Goal: Information Seeking & Learning: Learn about a topic

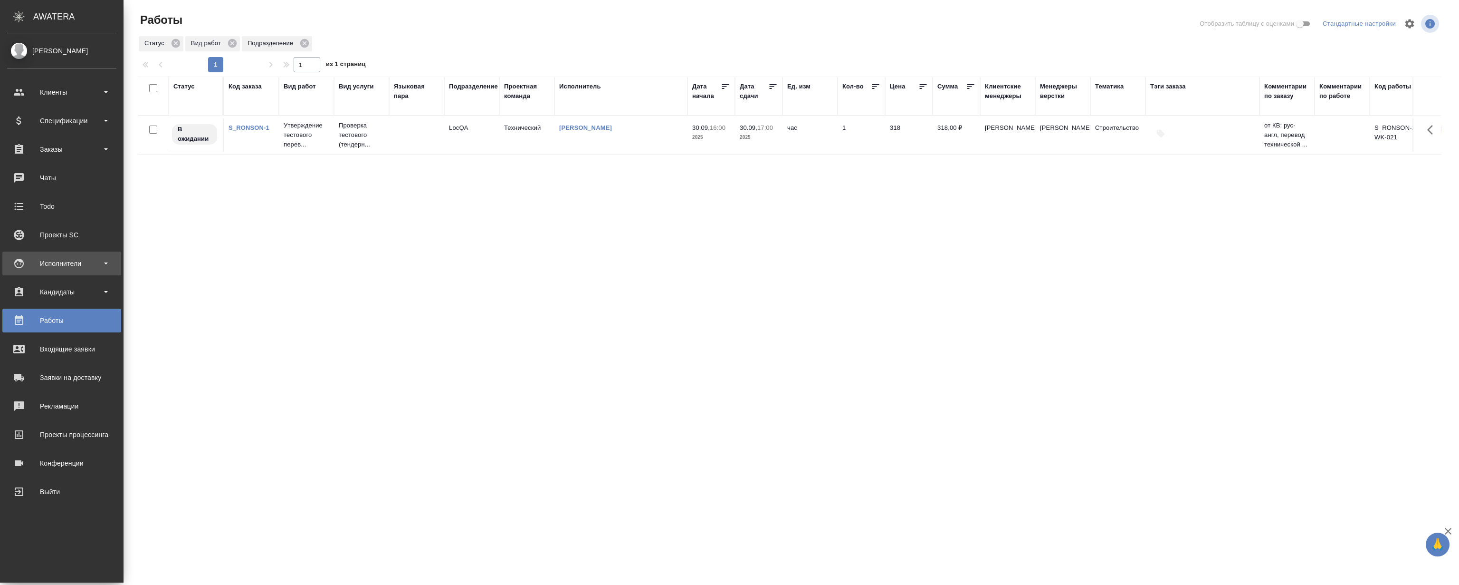
click at [45, 260] on div "Исполнители" at bounding box center [61, 263] width 109 height 14
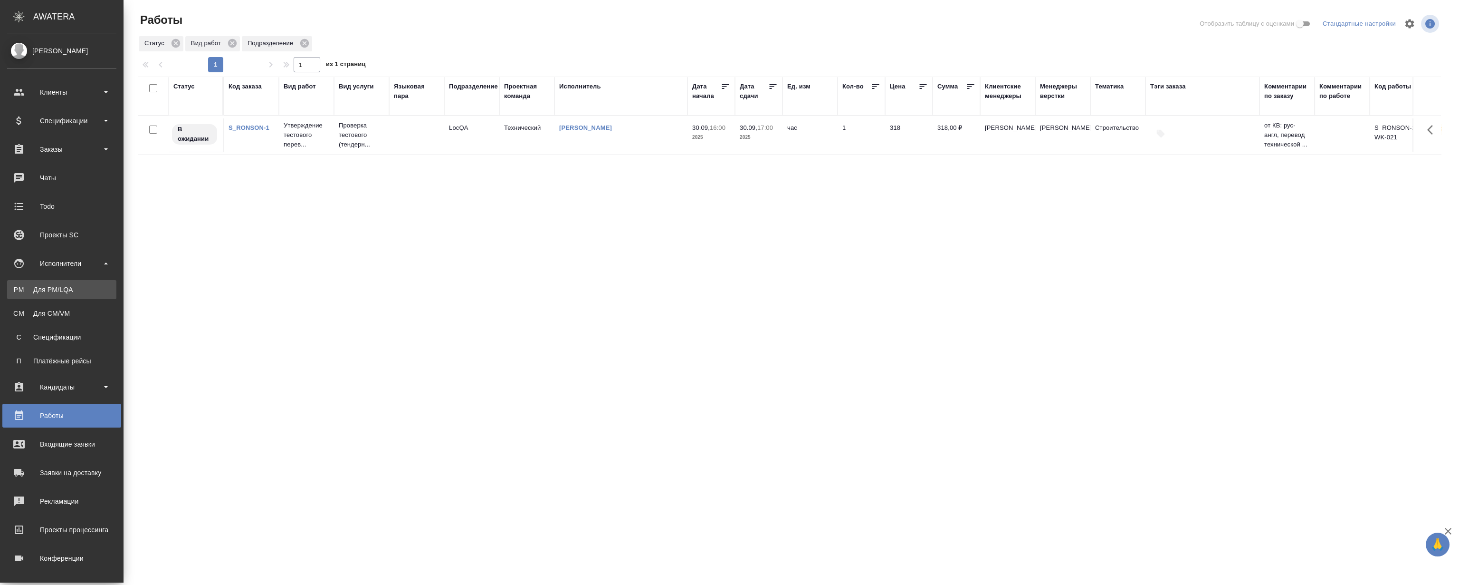
click at [70, 285] on div "Для PM/LQA" at bounding box center [62, 290] width 100 height 10
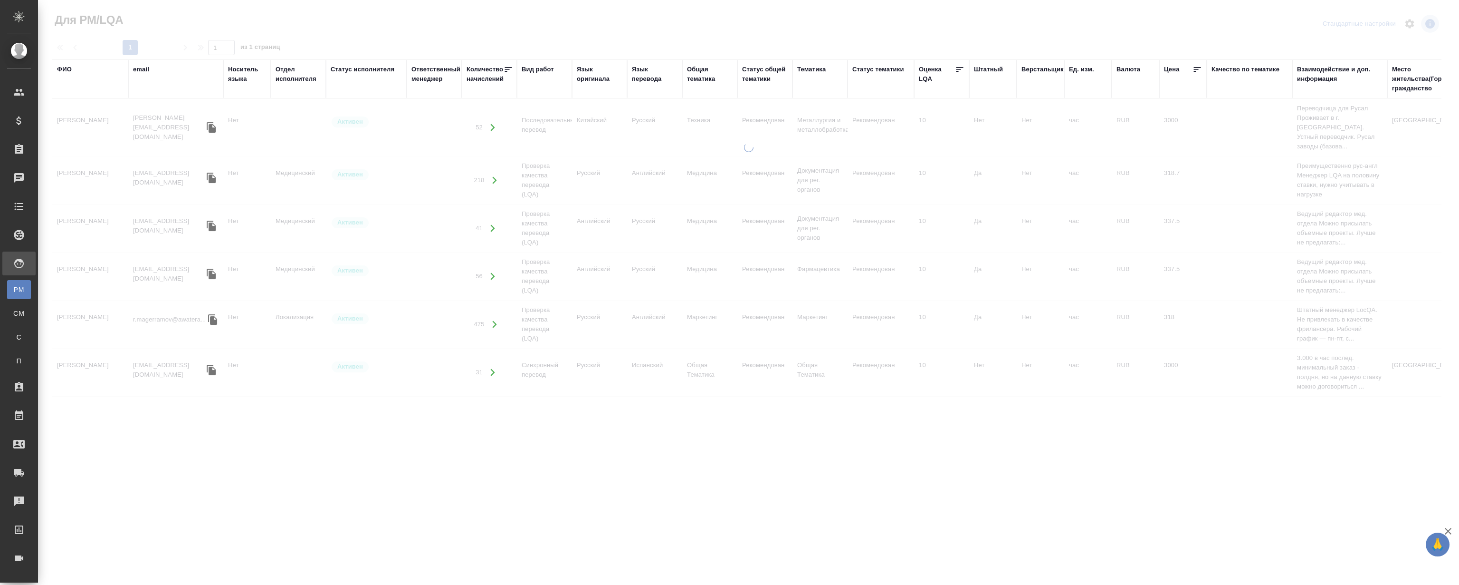
click at [67, 69] on div "ФИО" at bounding box center [64, 70] width 15 height 10
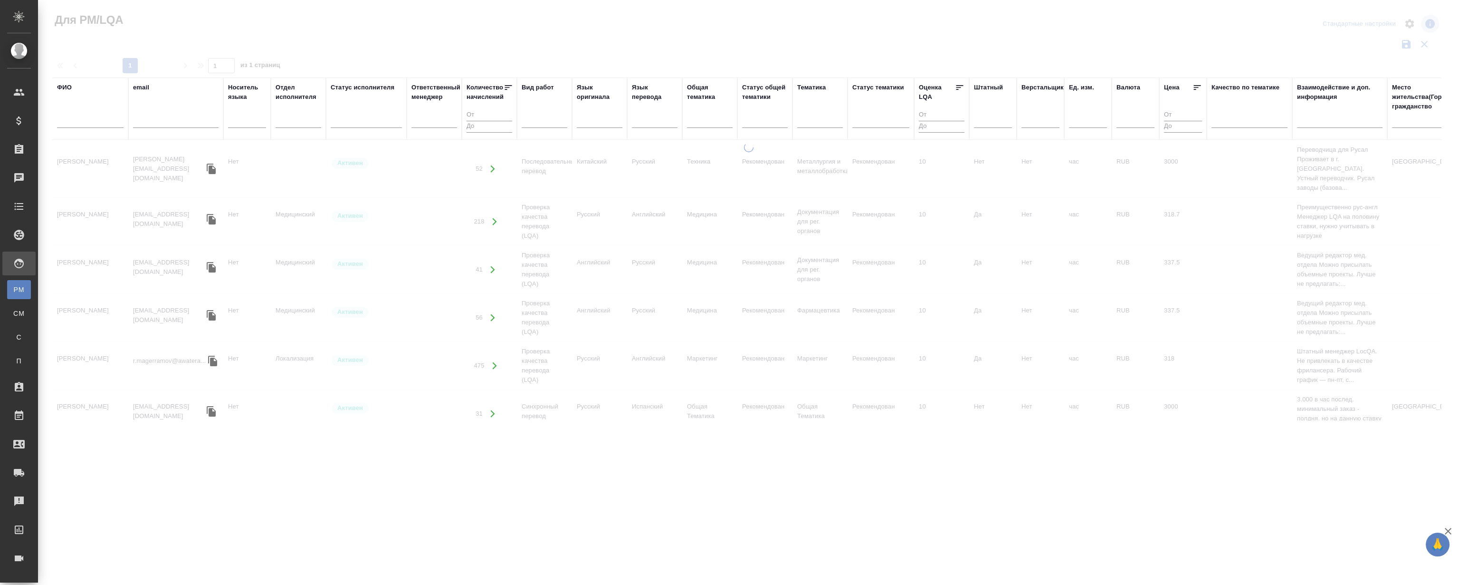
click at [88, 117] on input "text" at bounding box center [90, 122] width 67 height 12
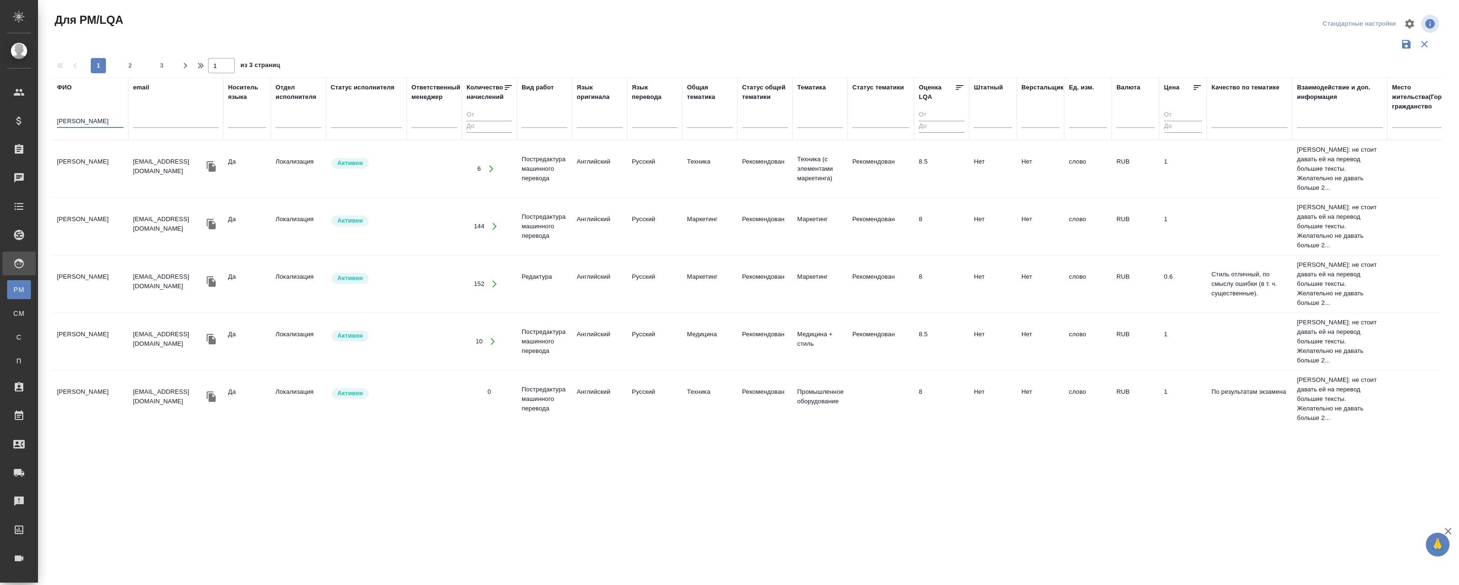
type input "[PERSON_NAME]"
click at [89, 158] on td "[PERSON_NAME]" at bounding box center [90, 168] width 76 height 33
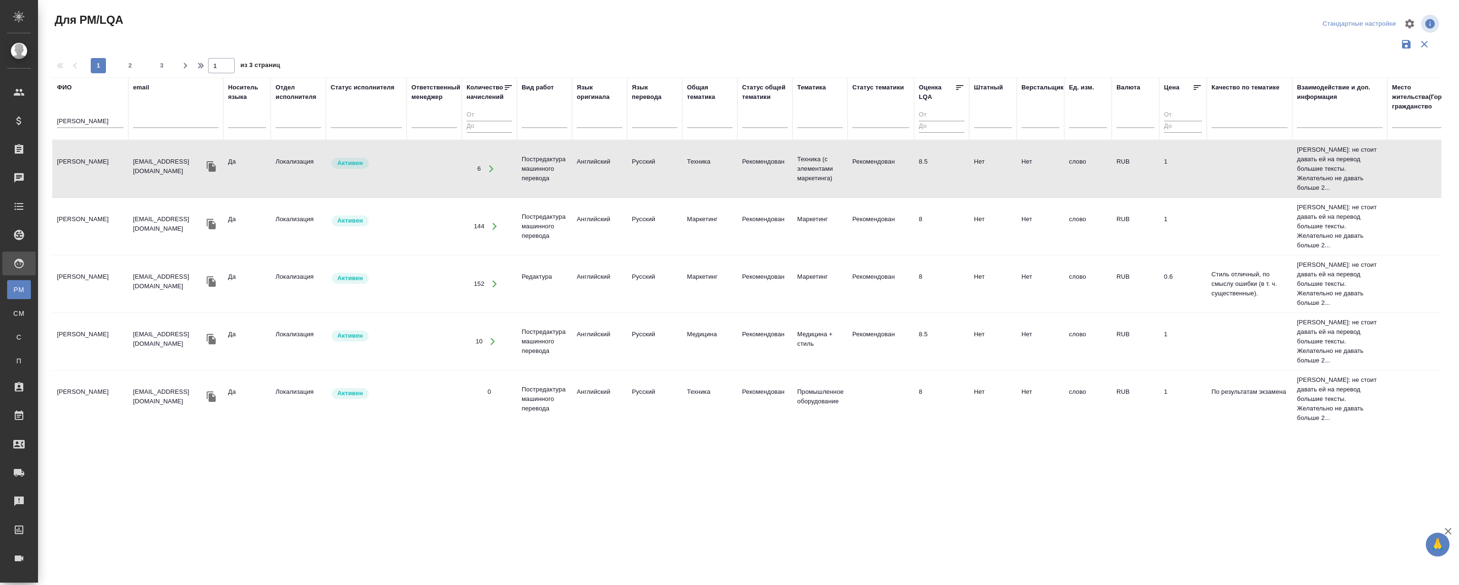
click at [89, 158] on td "[PERSON_NAME]" at bounding box center [90, 168] width 76 height 33
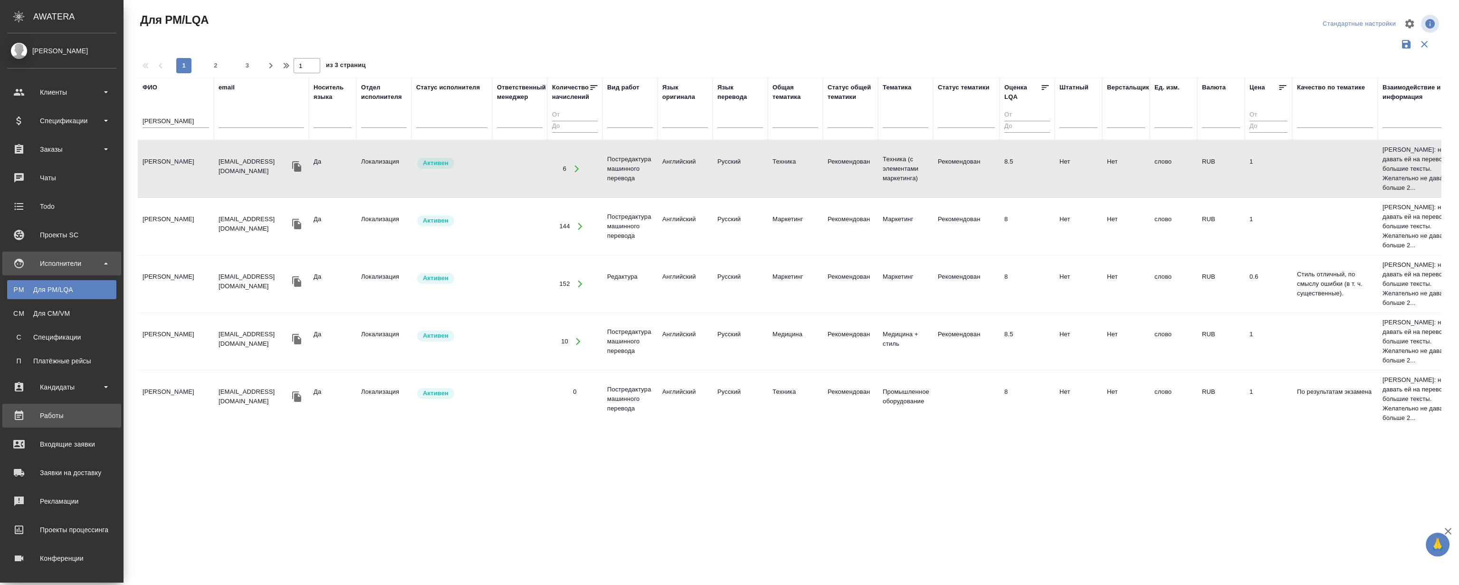
click at [65, 422] on div "Работы" at bounding box center [61, 415] width 109 height 14
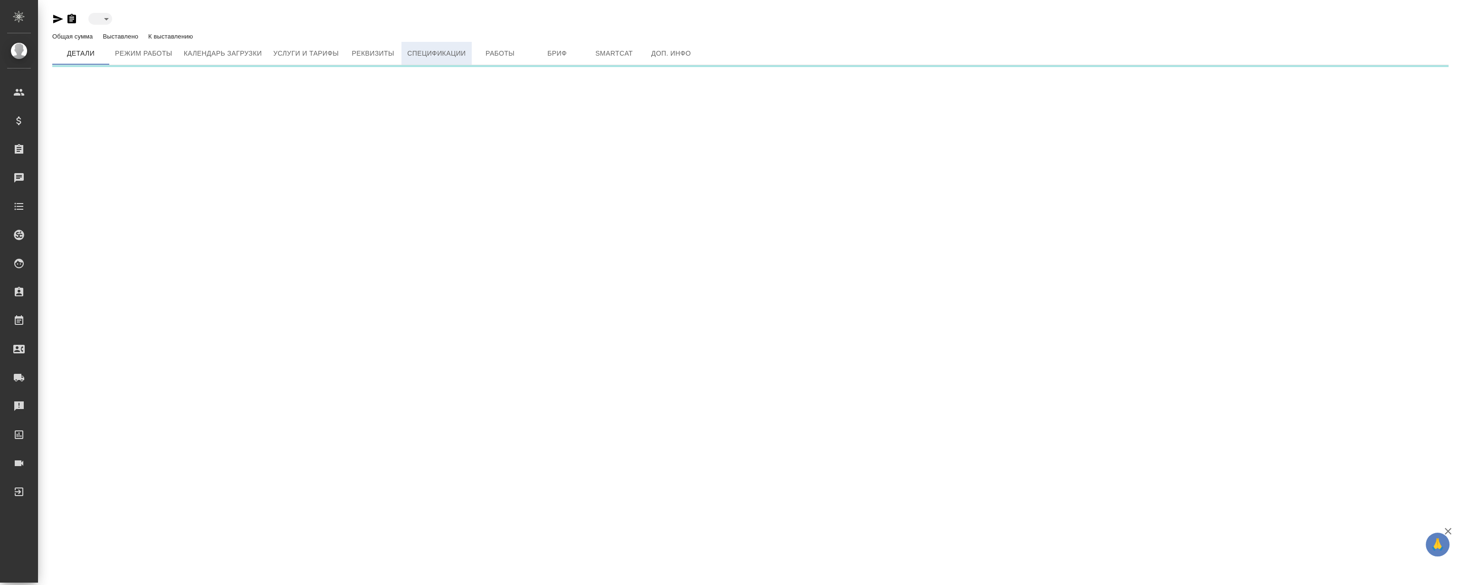
type input "active"
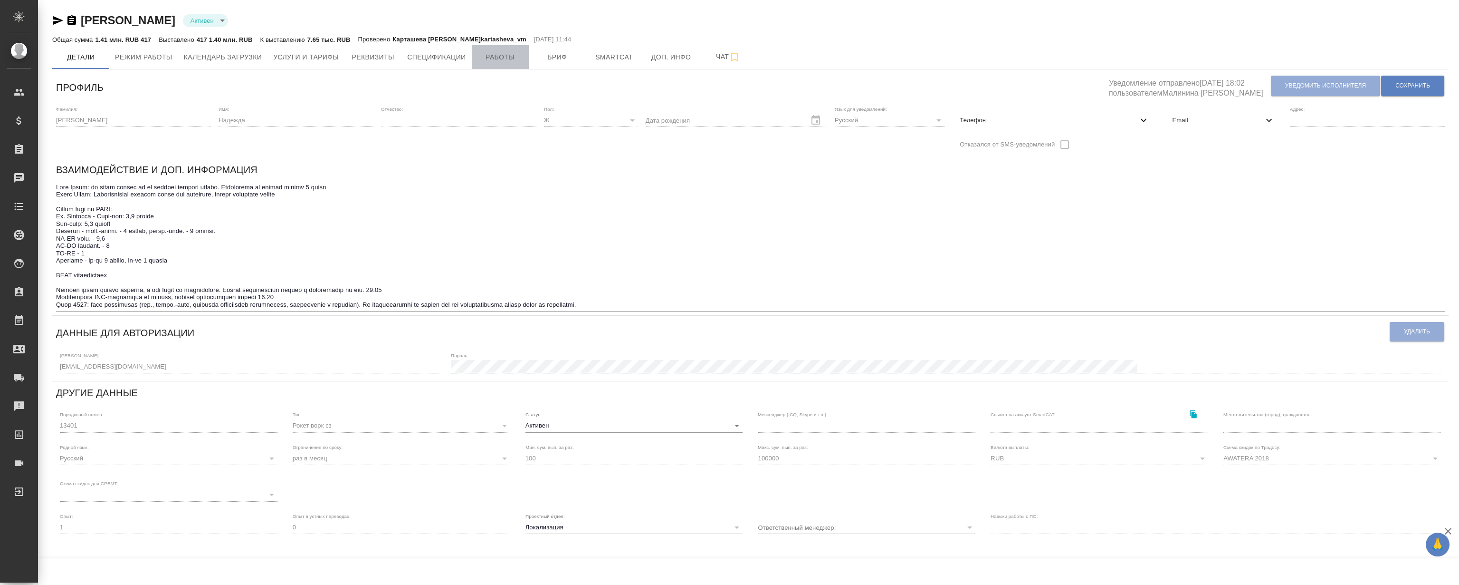
click at [497, 53] on span "Работы" at bounding box center [501, 57] width 46 height 12
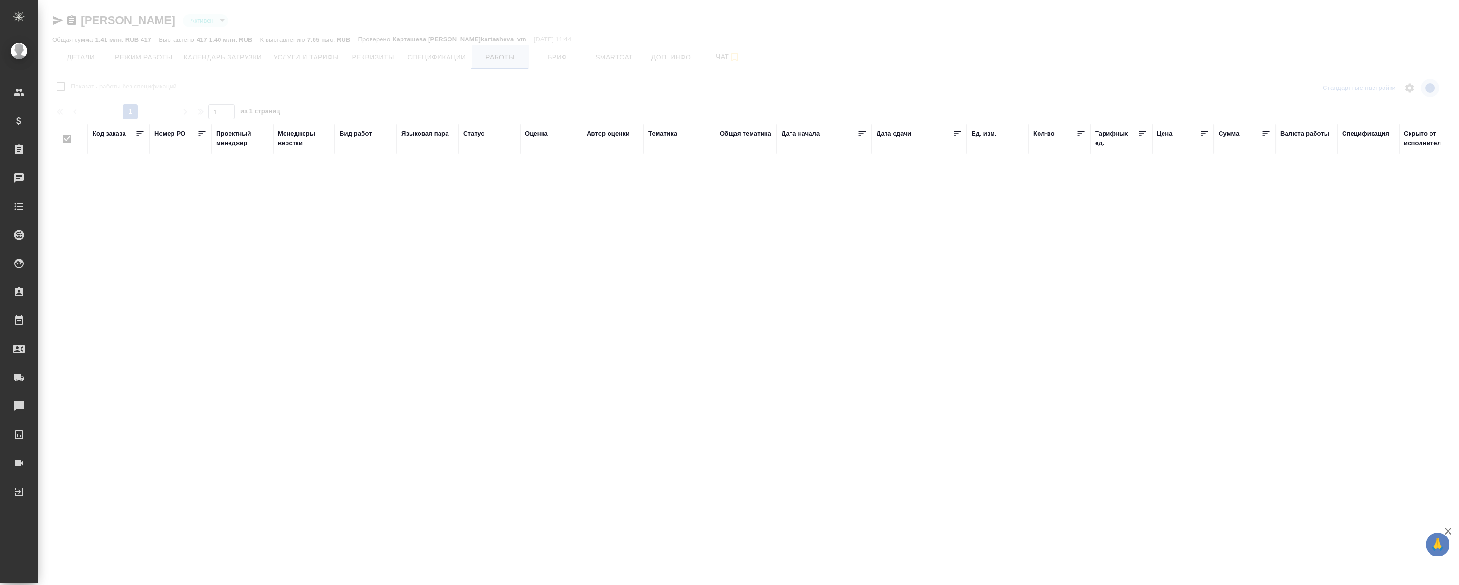
checkbox input "false"
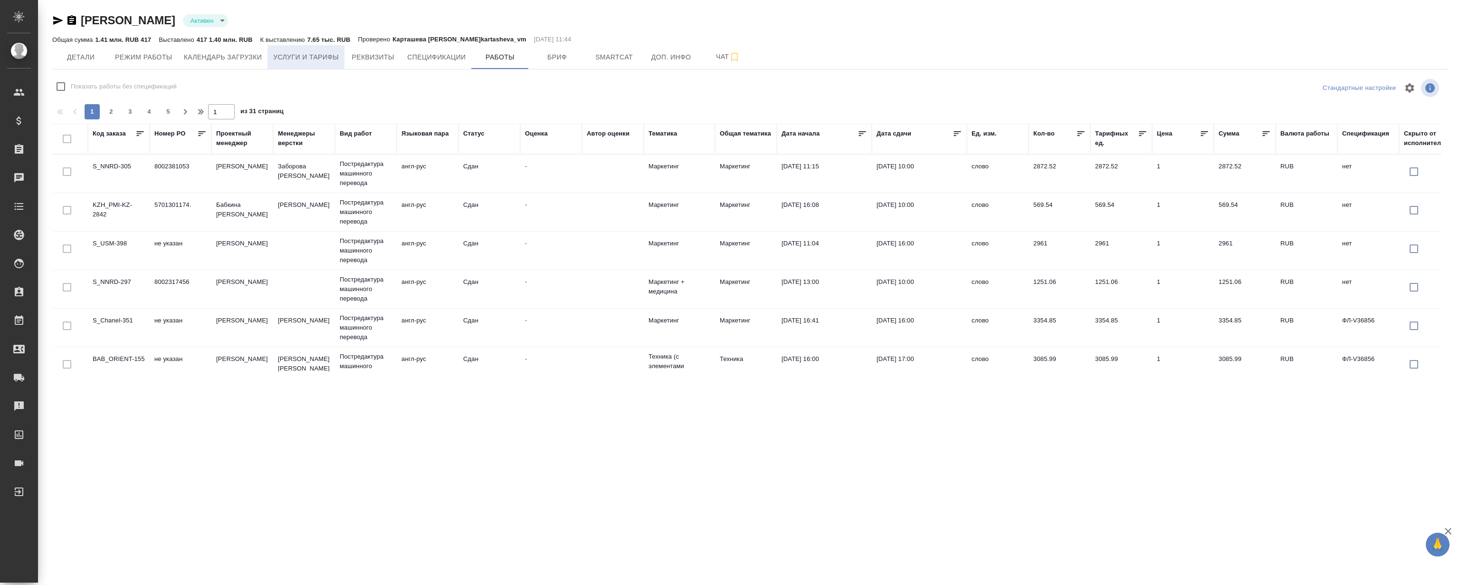
click at [273, 63] on button "Услуги и тарифы" at bounding box center [306, 57] width 77 height 24
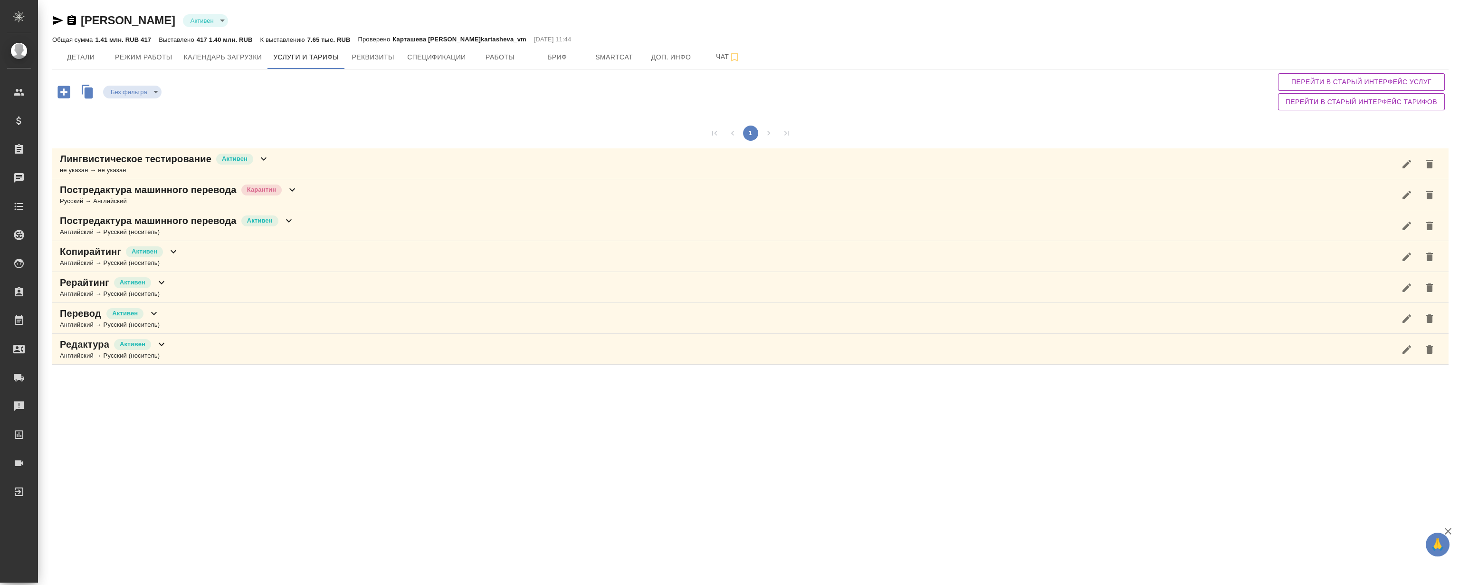
click at [289, 218] on icon at bounding box center [288, 220] width 11 height 11
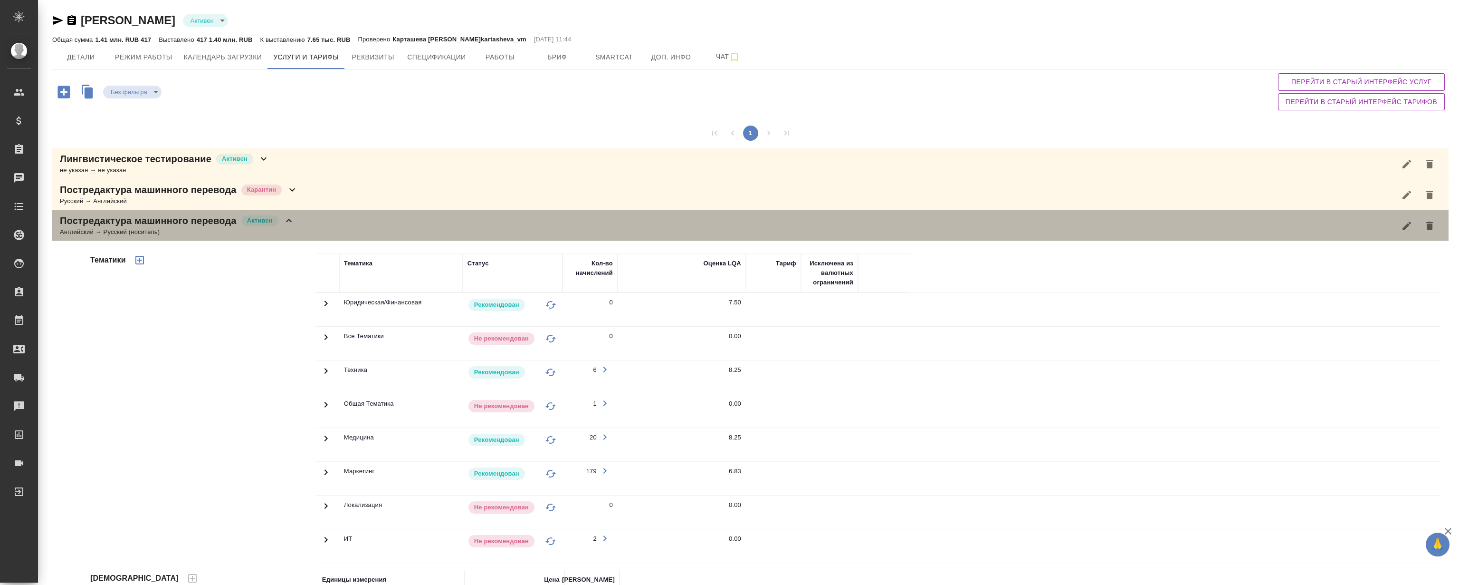
click at [289, 218] on icon at bounding box center [288, 220] width 11 height 11
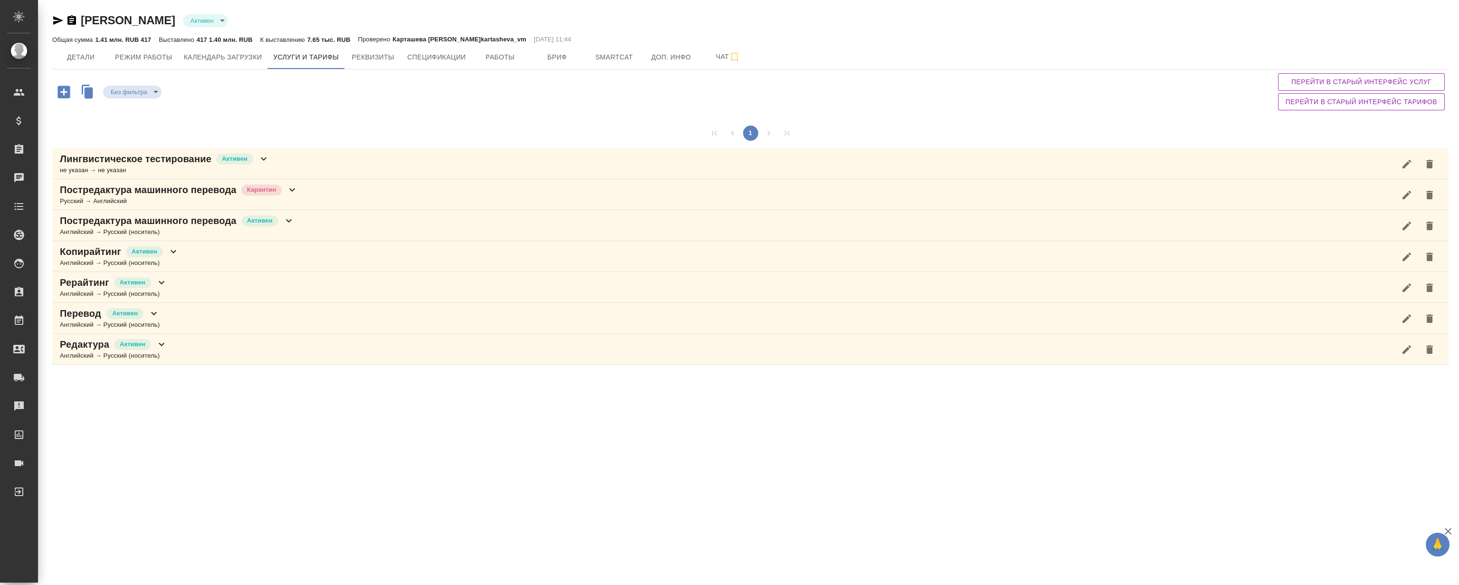
click at [289, 187] on icon at bounding box center [292, 189] width 11 height 11
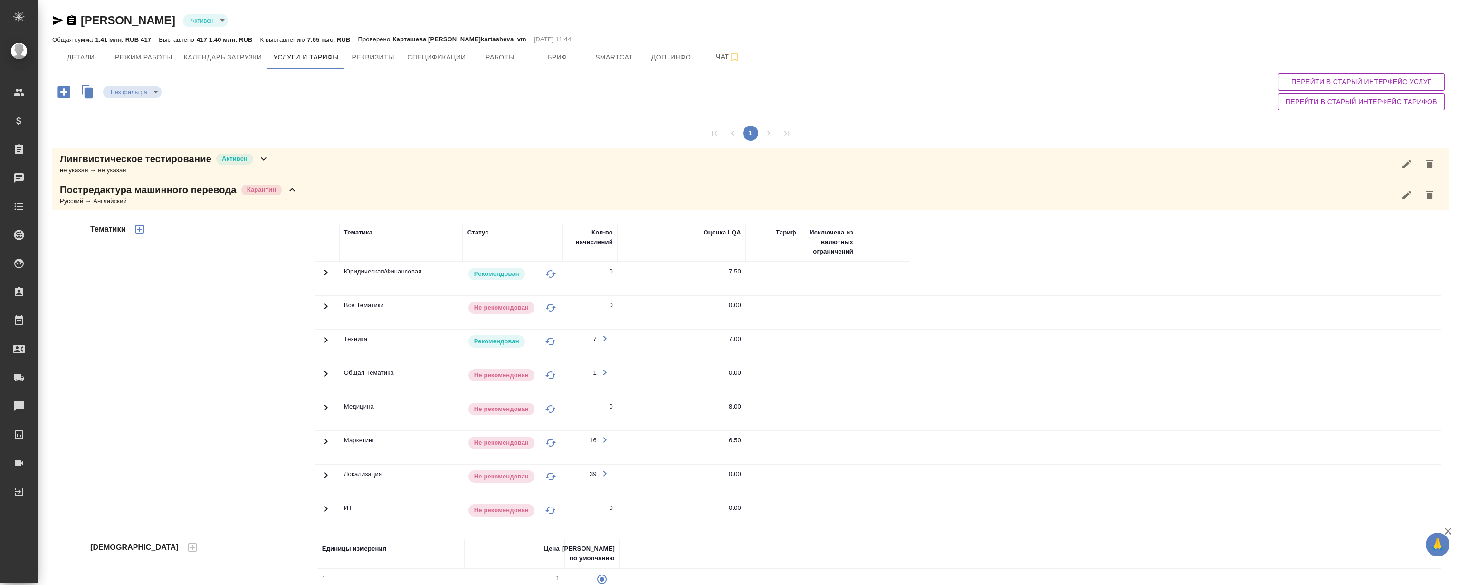
click at [289, 187] on icon at bounding box center [292, 189] width 11 height 11
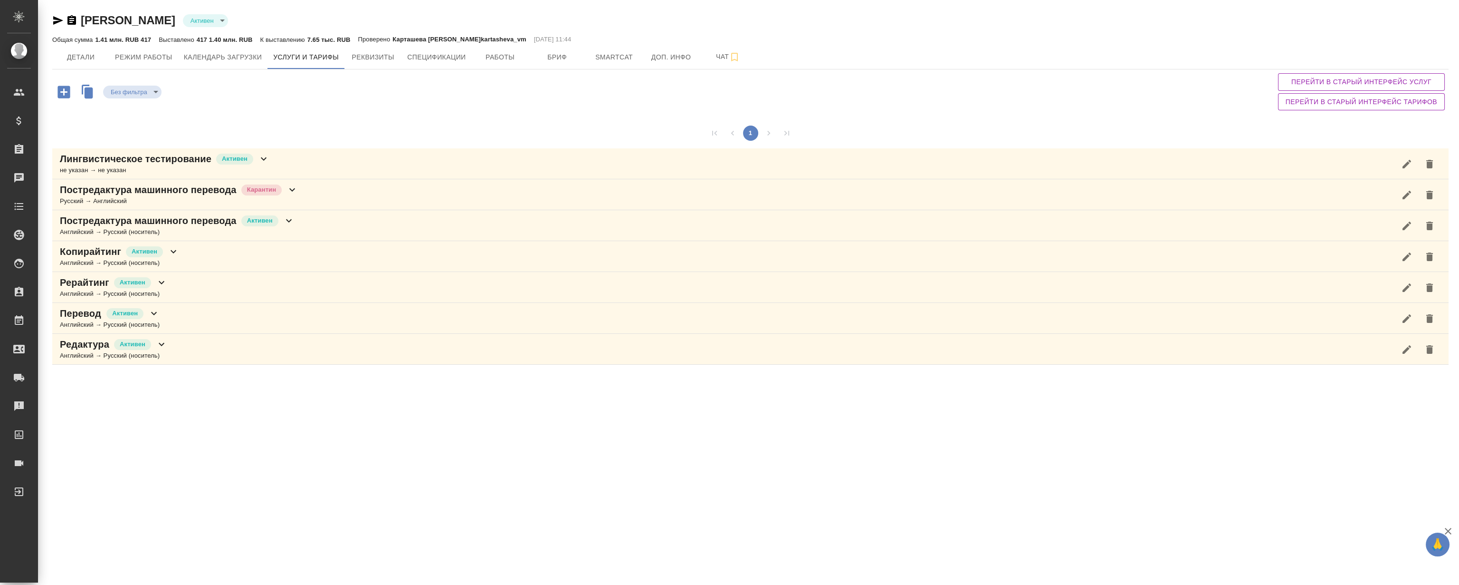
click at [292, 218] on icon at bounding box center [288, 220] width 11 height 11
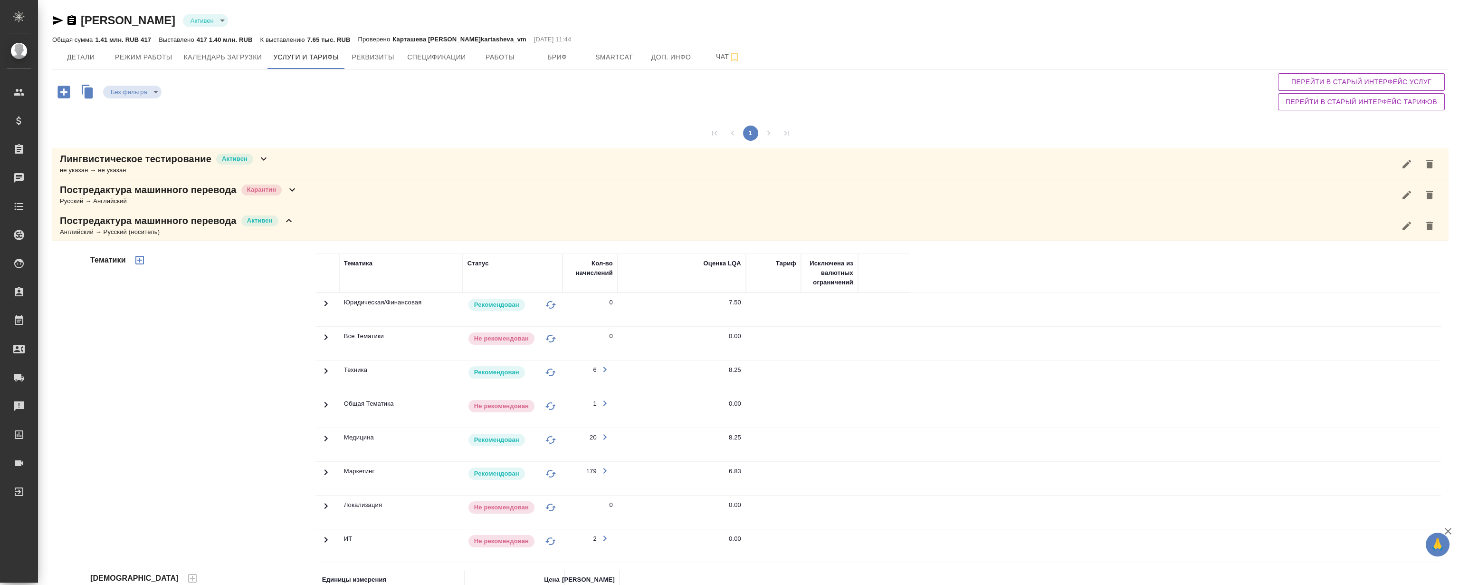
click at [291, 218] on icon at bounding box center [288, 220] width 11 height 11
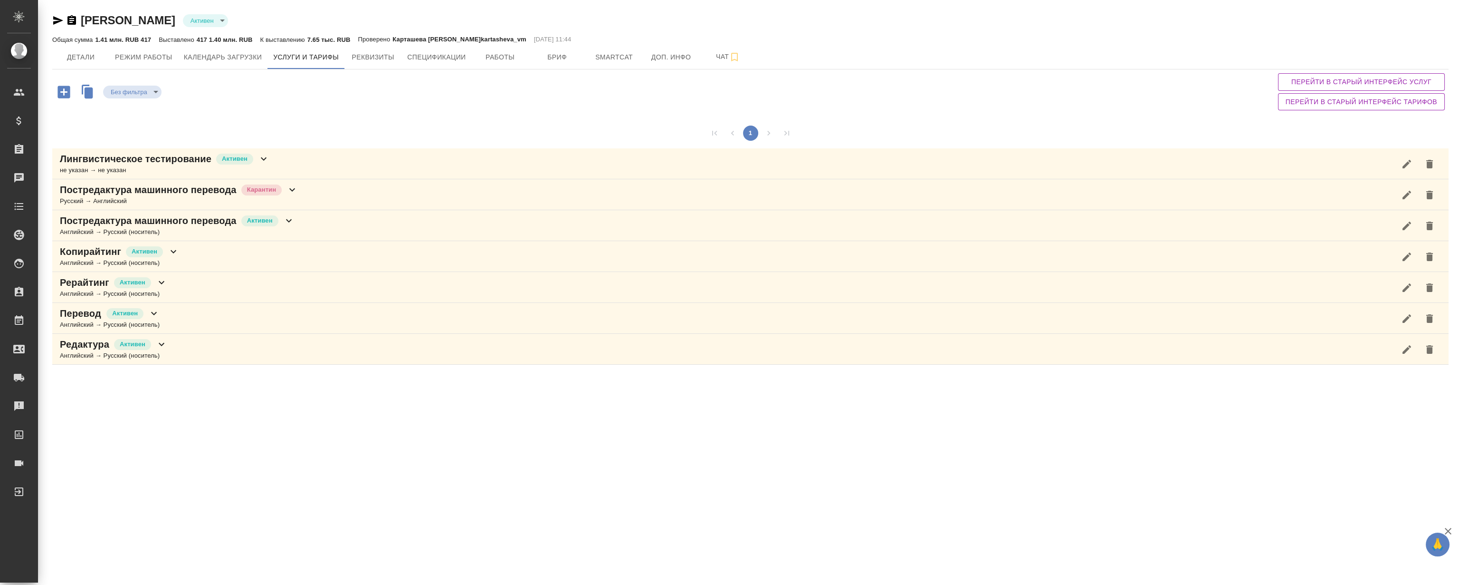
click at [289, 189] on icon at bounding box center [292, 189] width 11 height 11
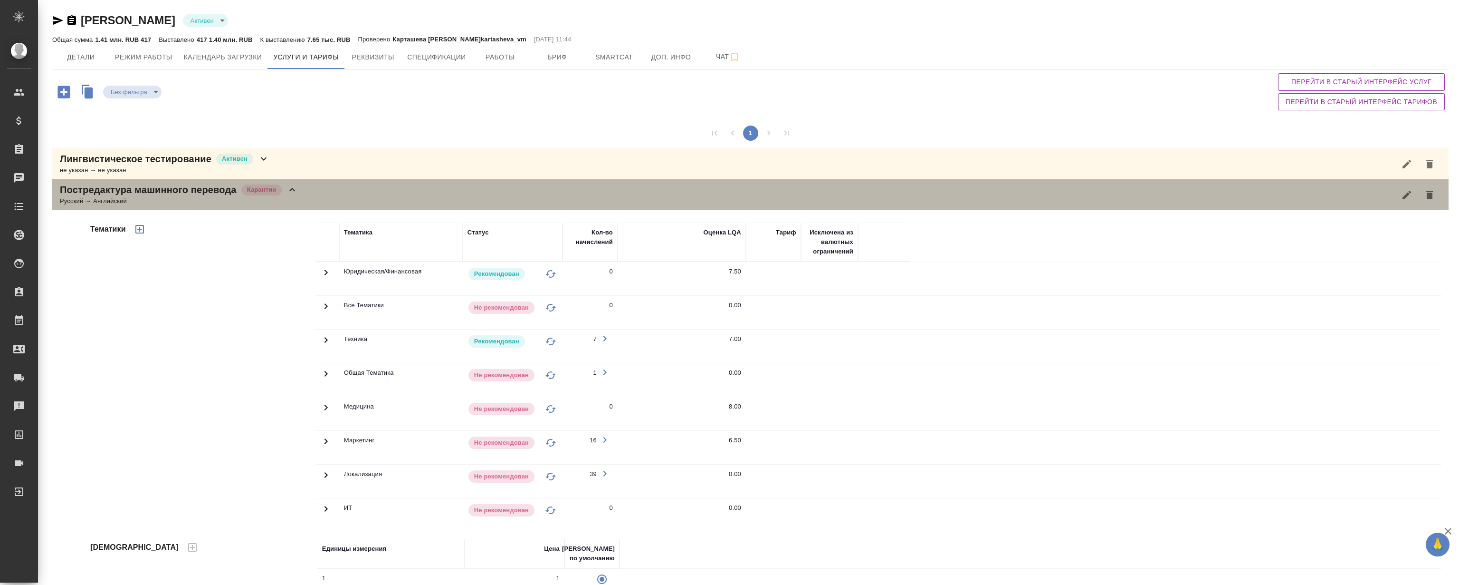
click at [289, 189] on icon at bounding box center [292, 189] width 11 height 11
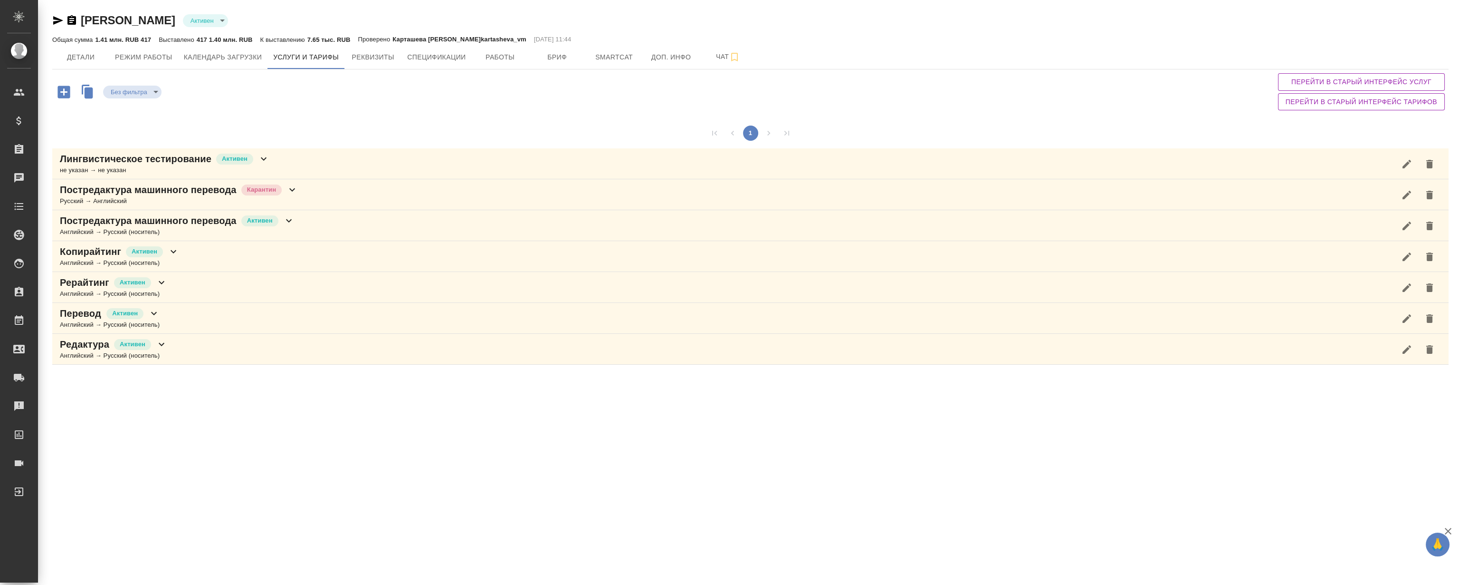
click at [290, 188] on icon at bounding box center [292, 189] width 6 height 3
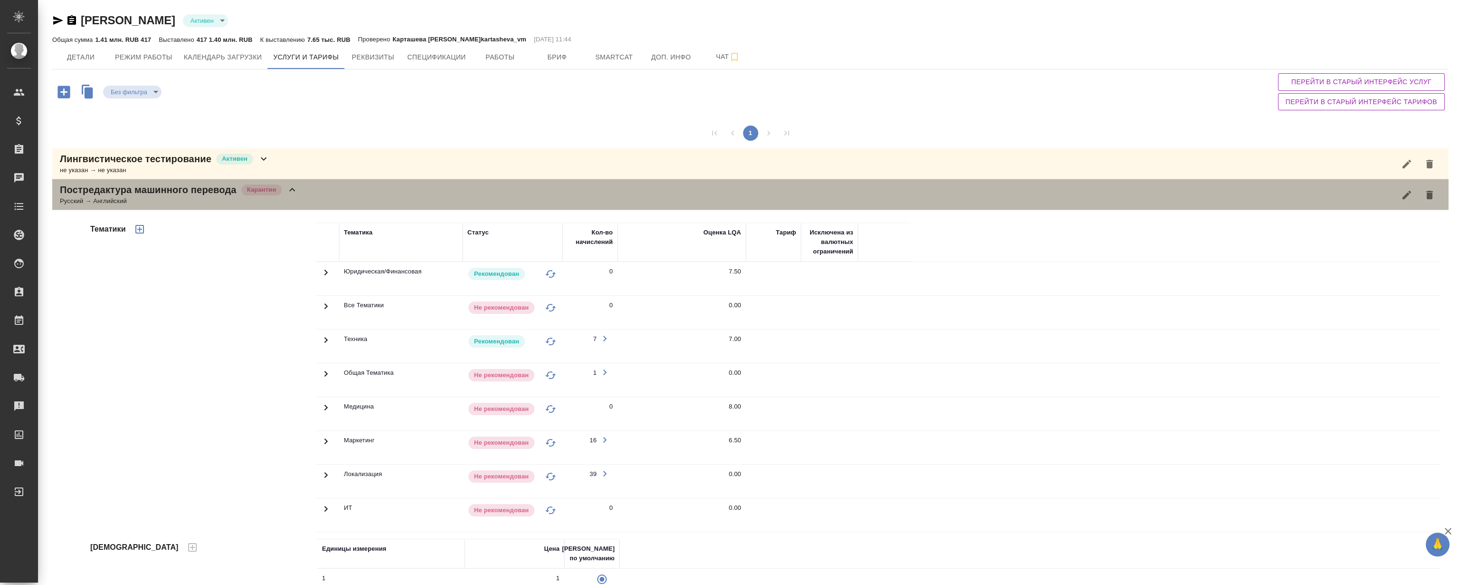
click at [294, 190] on icon at bounding box center [292, 189] width 6 height 3
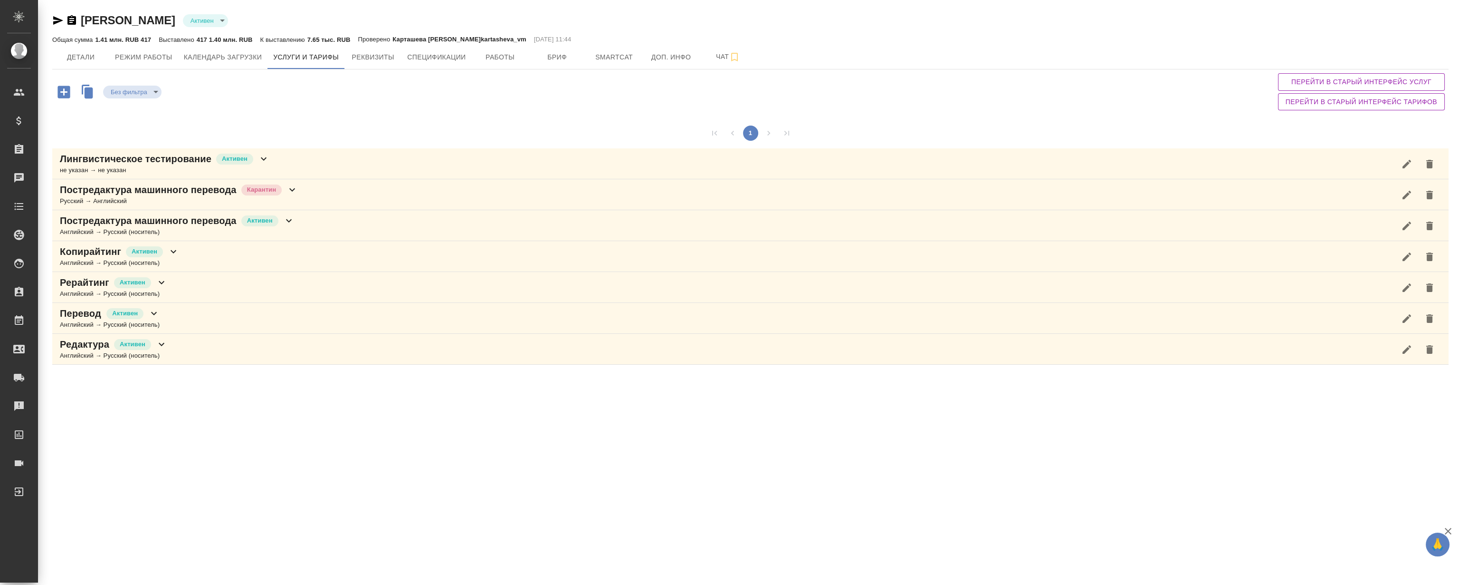
click at [295, 190] on icon at bounding box center [292, 189] width 11 height 11
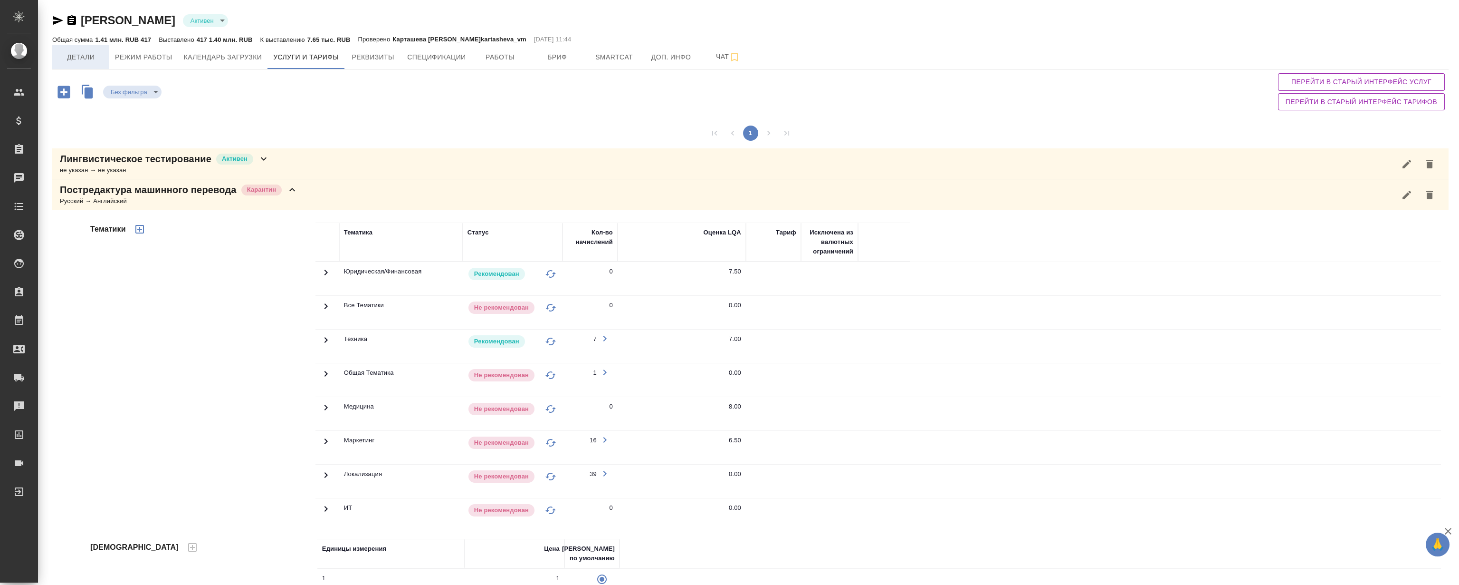
click at [65, 53] on span "Детали" at bounding box center [81, 57] width 46 height 12
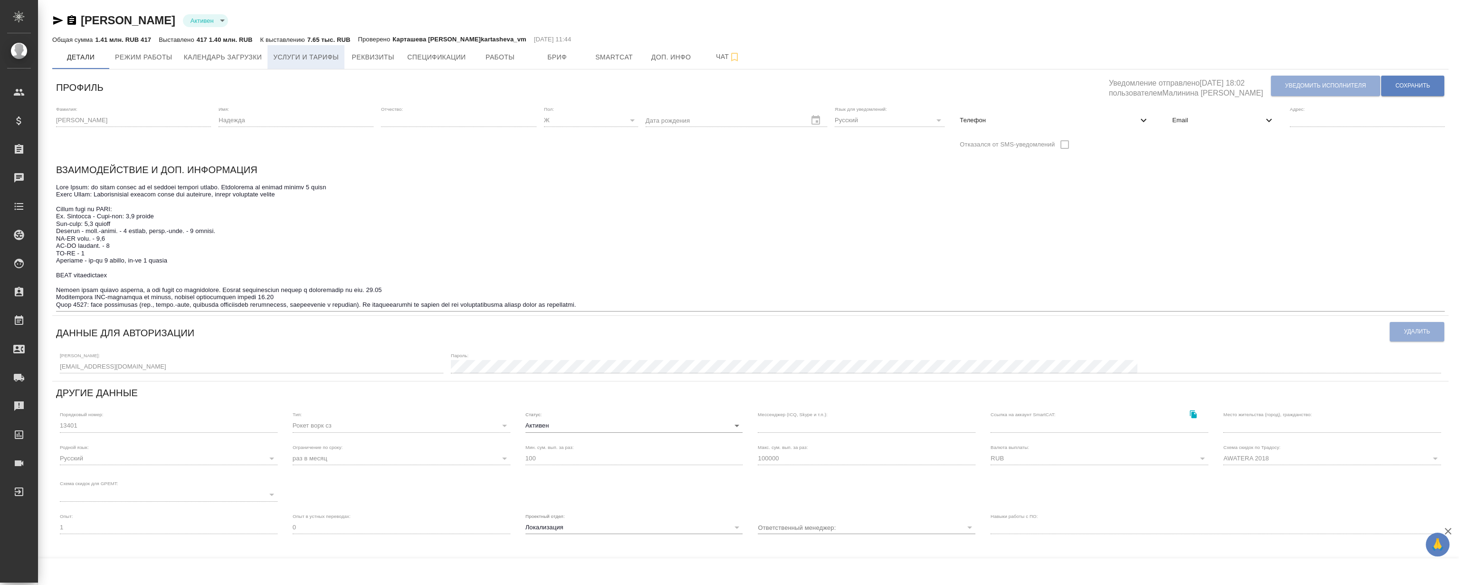
click at [293, 58] on span "Услуги и тарифы" at bounding box center [306, 57] width 66 height 12
